Goal: Task Accomplishment & Management: Use online tool/utility

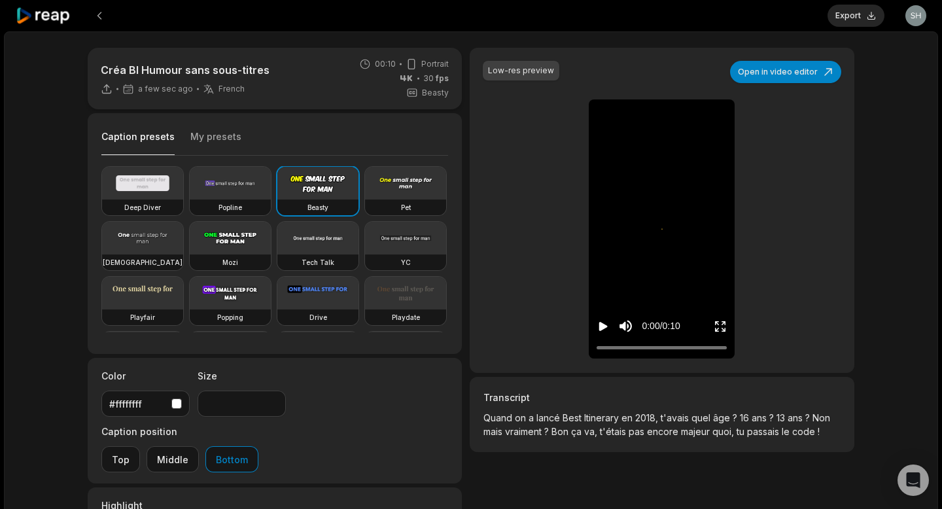
click at [601, 327] on icon "Play video" at bounding box center [603, 326] width 9 height 9
click at [509, 79] on div "Low-res preview" at bounding box center [521, 71] width 77 height 20
click at [296, 192] on video at bounding box center [317, 183] width 81 height 33
click at [603, 327] on icon "Play video" at bounding box center [603, 326] width 9 height 9
click at [546, 250] on div "Low-res preview Open in video editor ⚠️ 0:00 / 0:10" at bounding box center [662, 210] width 385 height 325
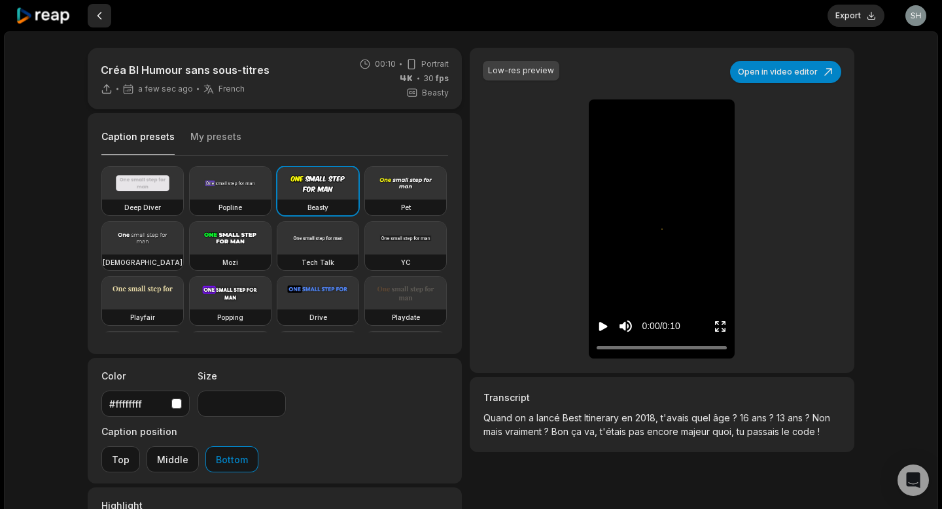
click at [102, 14] on button at bounding box center [100, 16] width 24 height 24
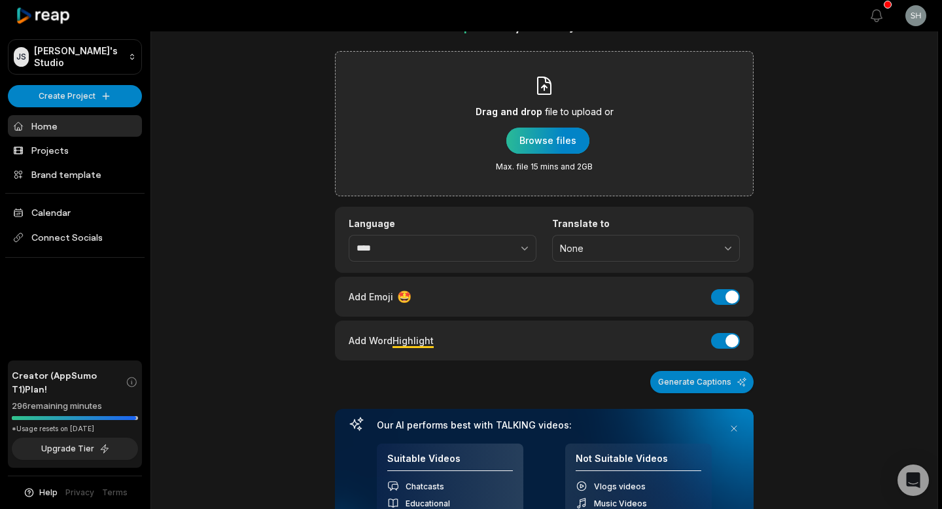
click at [550, 140] on div "button" at bounding box center [547, 141] width 83 height 26
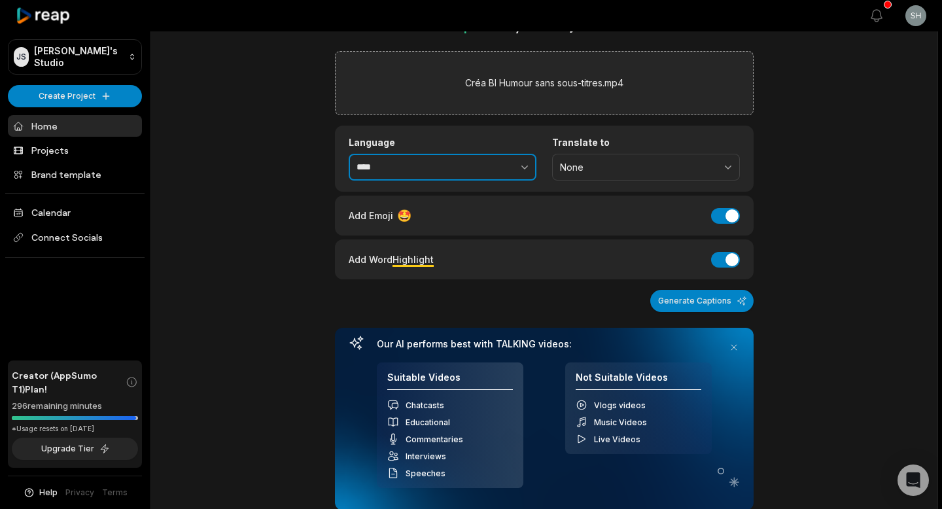
click at [501, 159] on button "button" at bounding box center [496, 167] width 80 height 27
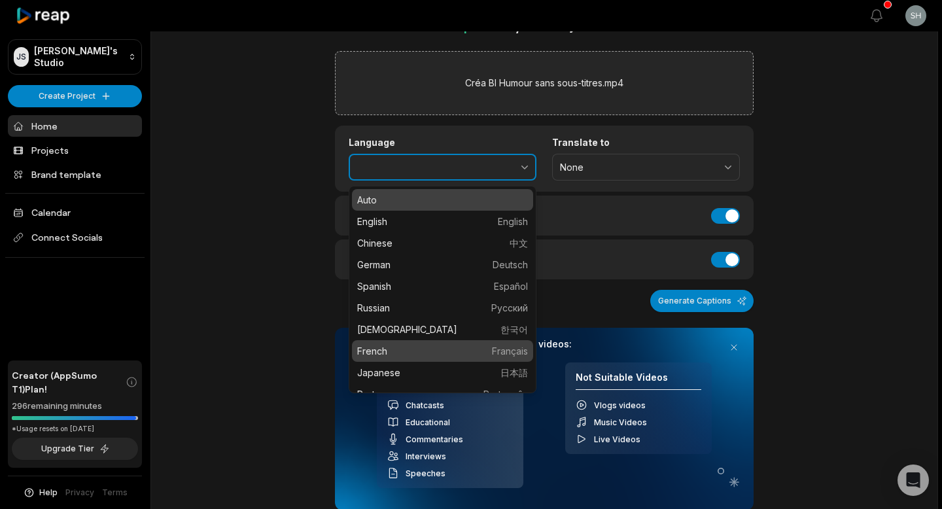
type input "******"
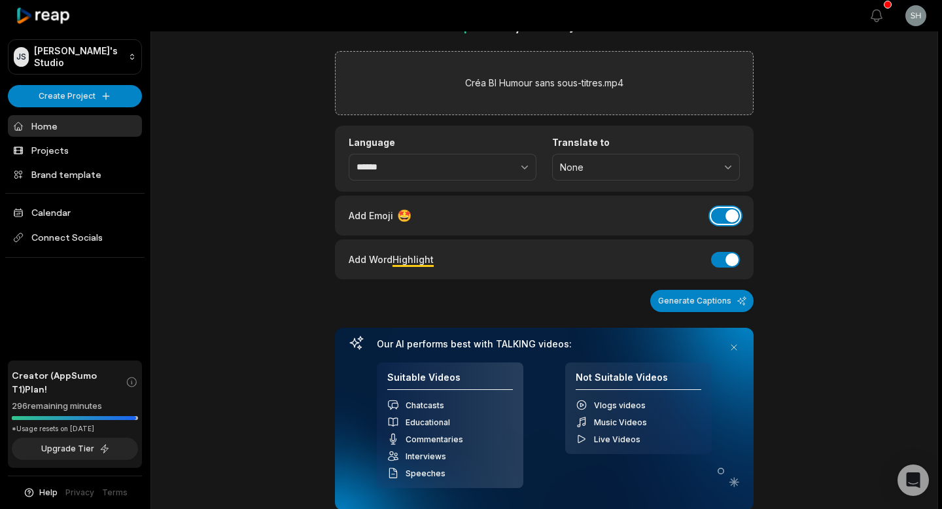
click at [730, 215] on button "Add Emoji" at bounding box center [725, 216] width 29 height 16
click at [722, 258] on button "Add Word Highlight" at bounding box center [725, 260] width 29 height 16
click at [711, 304] on button "Generate Captions" at bounding box center [701, 301] width 103 height 22
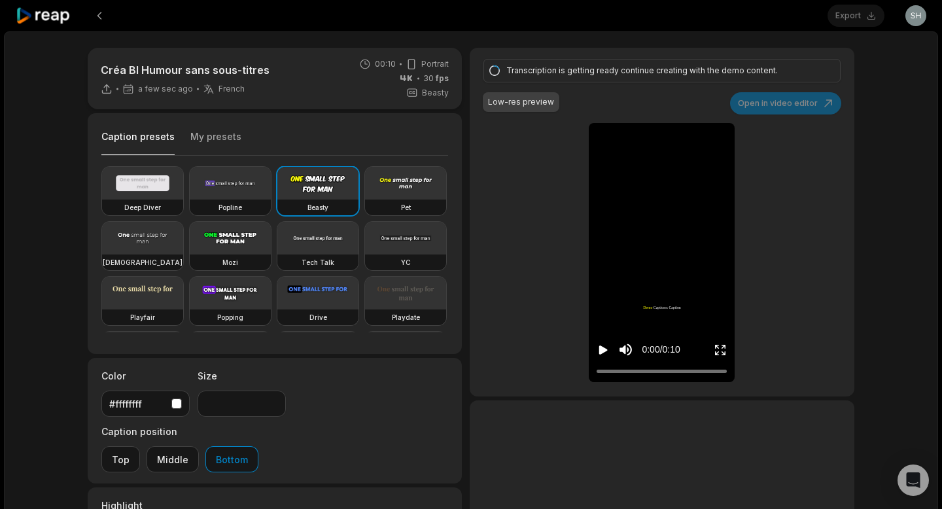
click at [603, 346] on icon "Play video" at bounding box center [603, 350] width 13 height 13
